Goal: Task Accomplishment & Management: Complete application form

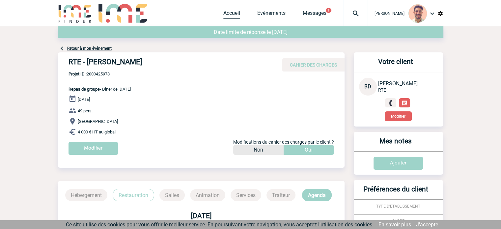
click at [237, 12] on link "Accueil" at bounding box center [231, 14] width 17 height 9
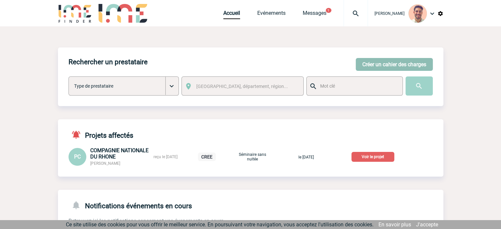
click at [377, 60] on button "Créer un cahier des charges" at bounding box center [394, 64] width 77 height 13
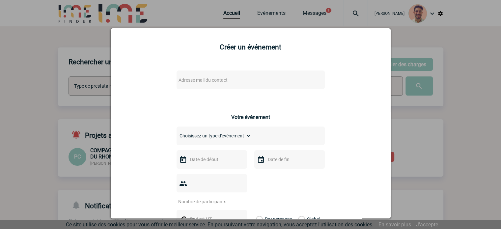
click at [214, 77] on span "Adresse mail du contact" at bounding box center [233, 79] width 115 height 9
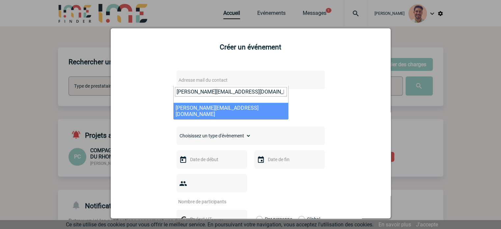
type input "maria.negre-benmoussa@sanofi.com"
select select "114003"
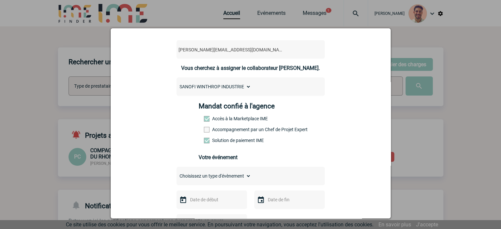
scroll to position [66, 0]
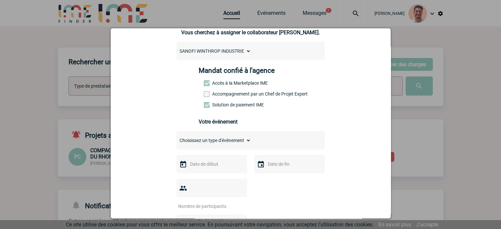
click at [207, 144] on select "Choisissez un type d'évènement Séminaire avec nuitée Séminaire sans nuitée Repa…" at bounding box center [214, 140] width 74 height 9
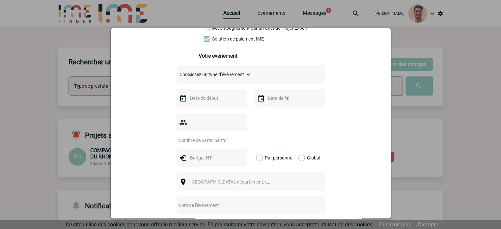
click at [215, 71] on div "Choisissez un type d'évènement Séminaire avec nuitée Séminaire sans nuitée Repa…" at bounding box center [251, 74] width 148 height 18
click at [216, 84] on div "Choisissez un type d'évènement Séminaire avec nuitée Séminaire sans nuitée Repa…" at bounding box center [251, 74] width 148 height 18
click at [216, 81] on div "Choisissez un type d'évènement Séminaire avec nuitée Séminaire sans nuitée Repa…" at bounding box center [251, 74] width 148 height 18
click at [216, 70] on div "Choisissez un type d'évènement Séminaire avec nuitée Séminaire sans nuitée Repa…" at bounding box center [251, 74] width 148 height 18
click at [216, 74] on select "Choisissez un type d'évènement Séminaire avec nuitée Séminaire sans nuitée Repa…" at bounding box center [214, 74] width 74 height 9
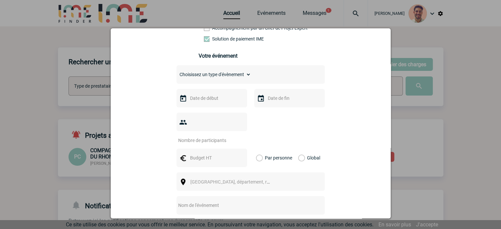
select select "3"
click at [177, 72] on select "Choisissez un type d'évènement Séminaire avec nuitée Séminaire sans nuitée Repa…" at bounding box center [214, 74] width 74 height 9
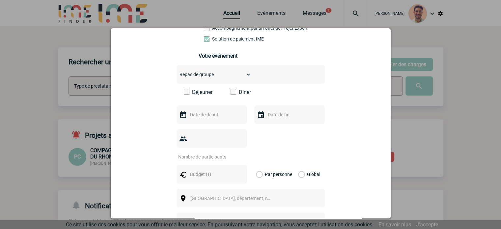
click at [233, 94] on span at bounding box center [234, 92] width 6 height 6
click at [0, 0] on input "Diner" at bounding box center [0, 0] width 0 height 0
click at [213, 119] on input "text" at bounding box center [210, 114] width 45 height 9
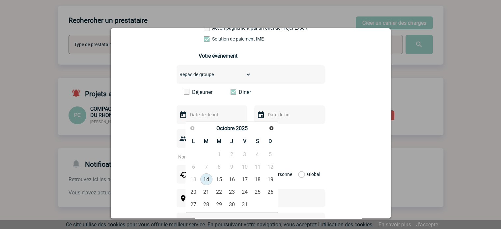
scroll to position [66, 0]
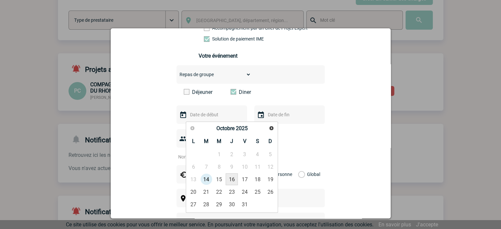
click at [234, 181] on link "16" at bounding box center [232, 179] width 12 height 12
type input "16-10-2025"
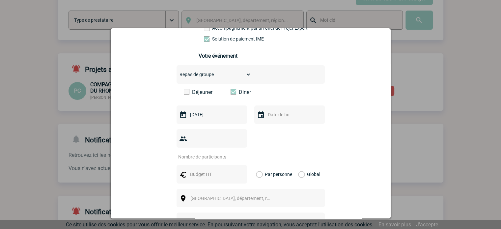
click at [278, 117] on input "text" at bounding box center [288, 114] width 45 height 9
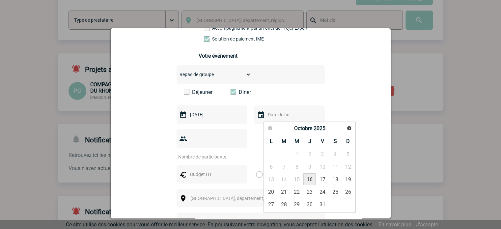
click at [310, 179] on link "16" at bounding box center [310, 179] width 12 height 12
type input "16-10-2025"
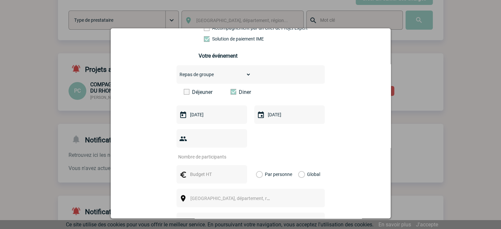
click at [221, 153] on input "number" at bounding box center [208, 157] width 62 height 9
type input "18"
drag, startPoint x: 286, startPoint y: 146, endPoint x: 283, endPoint y: 148, distance: 3.6
click at [286, 145] on div "18" at bounding box center [251, 144] width 148 height 31
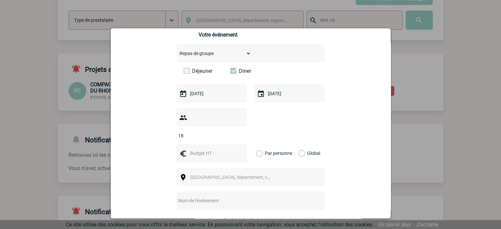
scroll to position [165, 0]
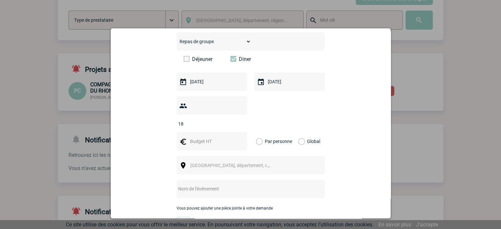
click at [208, 137] on input "text" at bounding box center [210, 141] width 45 height 9
type input "&"
type input "1050"
click at [301, 132] on label "Global" at bounding box center [300, 141] width 4 height 18
click at [0, 0] on input "Global" at bounding box center [0, 0] width 0 height 0
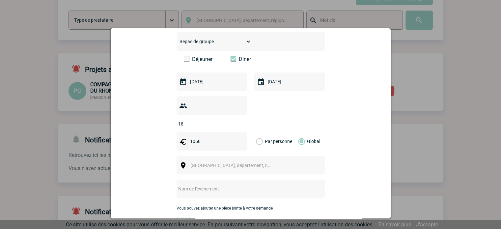
click at [210, 163] on span "Ville, département, région..." at bounding box center [236, 165] width 92 height 5
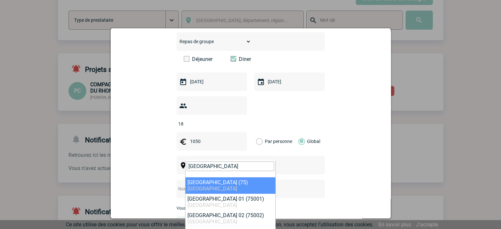
drag, startPoint x: 220, startPoint y: 162, endPoint x: 162, endPoint y: 163, distance: 58.0
click at [162, 163] on body "Yanis DE CLERCQ Accueil Evénements 1 1" at bounding box center [250, 106] width 501 height 344
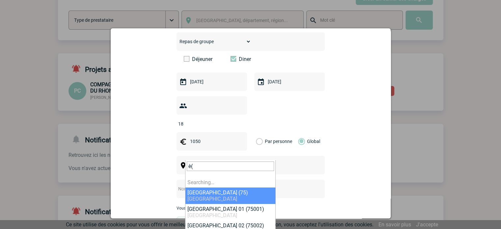
type input "è"
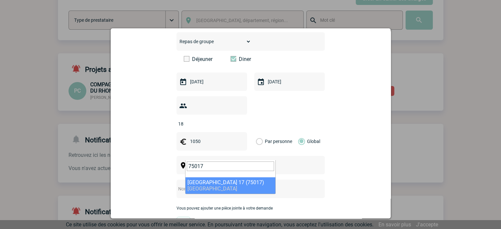
type input "75017"
select select "21"
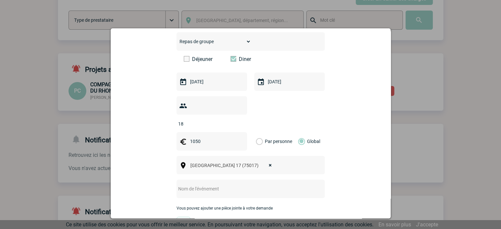
scroll to position [231, 0]
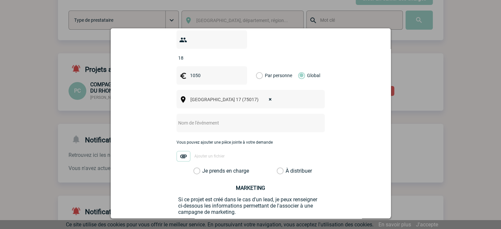
drag, startPoint x: 249, startPoint y: 119, endPoint x: 248, endPoint y: 116, distance: 3.4
click at [249, 118] on div at bounding box center [251, 123] width 148 height 18
click at [245, 119] on input "text" at bounding box center [242, 123] width 131 height 9
paste input "diner le 16 Octobre, le restaurant Janna"
drag, startPoint x: 178, startPoint y: 111, endPoint x: 180, endPoint y: 119, distance: 7.6
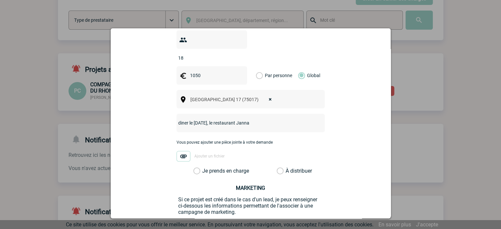
click at [179, 119] on input "diner le 16 Octobre, le restaurant Janna" at bounding box center [242, 123] width 131 height 9
click at [217, 119] on input "Dîner le 16 Octobre, le restaurant Janna" at bounding box center [242, 123] width 131 height 9
drag, startPoint x: 221, startPoint y: 113, endPoint x: 222, endPoint y: 121, distance: 8.0
click at [222, 119] on input "Dîner le 16 Octobre - le restaurant Janna" at bounding box center [242, 123] width 131 height 9
type input "Dîner le 16 Octobre - Restaurant Janna"
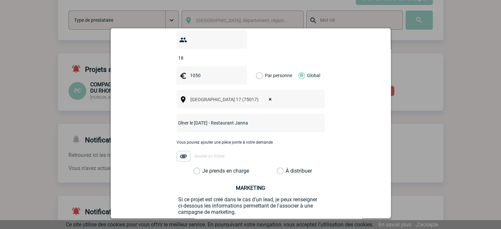
drag, startPoint x: 200, startPoint y: 161, endPoint x: 217, endPoint y: 167, distance: 17.6
click at [200, 168] on label "Je prends en charge" at bounding box center [198, 171] width 11 height 7
click at [0, 0] on input "Je prends en charge" at bounding box center [0, 0] width 0 height 0
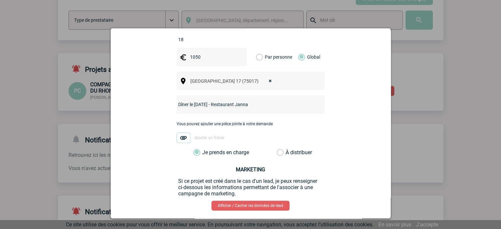
scroll to position [264, 0]
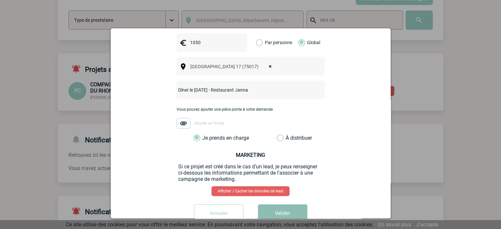
click at [289, 204] on button "Valider" at bounding box center [282, 213] width 49 height 18
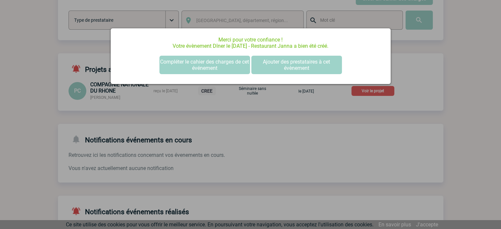
scroll to position [0, 0]
click at [460, 104] on div at bounding box center [250, 114] width 501 height 229
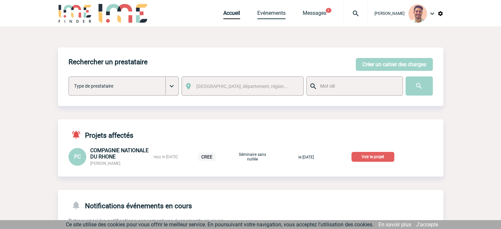
click at [266, 14] on link "Evénements" at bounding box center [271, 14] width 28 height 9
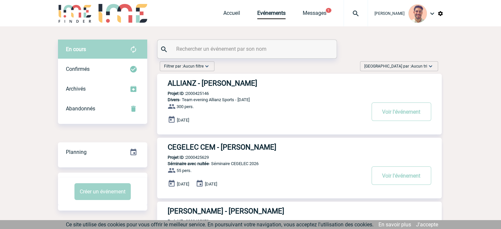
click at [236, 47] on input "text" at bounding box center [248, 49] width 147 height 10
paste input "2000426044"
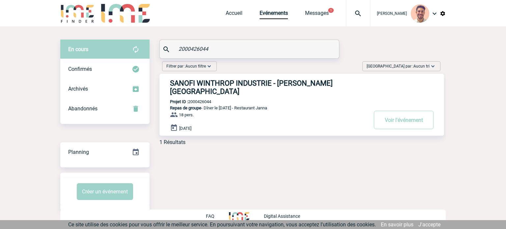
type input "2000426044"
click at [250, 81] on h3 "SANOFI WINTHROP INDUSTRIE - [PERSON_NAME][GEOGRAPHIC_DATA]" at bounding box center [269, 87] width 198 height 16
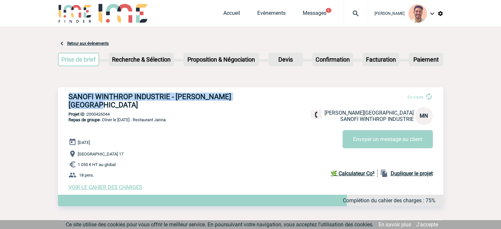
drag, startPoint x: 237, startPoint y: 97, endPoint x: 67, endPoint y: 94, distance: 170.1
click at [67, 94] on div "SANOFI WINTHROP INDUSTRIE - Maria NEGRE-BENMOUSSA En cours Maria NEGRE-BENMOUSS…" at bounding box center [251, 141] width 386 height 108
copy h3 "SANOFI WINTHROP INDUSTRIE - Maria NEGRE-BENMOUSSA"
drag, startPoint x: 115, startPoint y: 105, endPoint x: 88, endPoint y: 107, distance: 26.5
click at [88, 112] on p "Projet ID : 2000426044" at bounding box center [251, 114] width 386 height 5
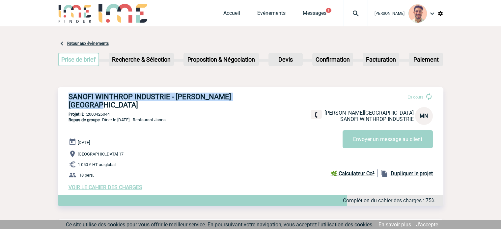
copy p "2000426044"
